Goal: Task Accomplishment & Management: Use online tool/utility

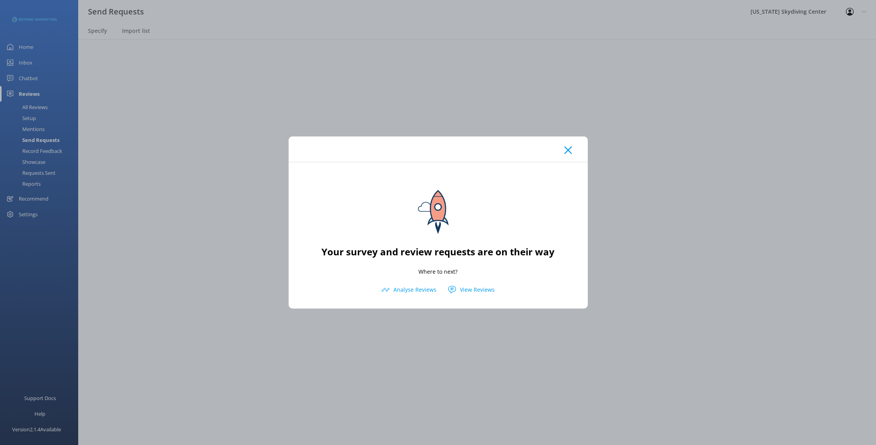
click at [564, 154] on div at bounding box center [438, 149] width 299 height 25
click at [565, 153] on use at bounding box center [568, 150] width 7 height 7
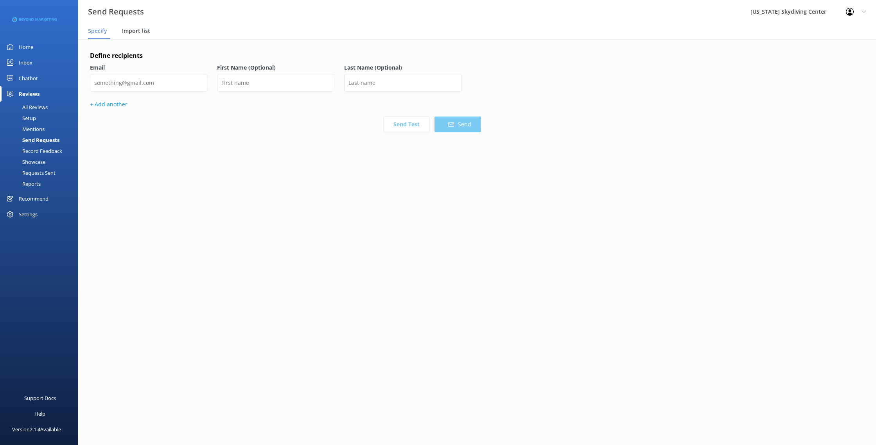
click at [133, 34] on span "Import list" at bounding box center [136, 31] width 28 height 8
